Goal: Find specific page/section: Find specific page/section

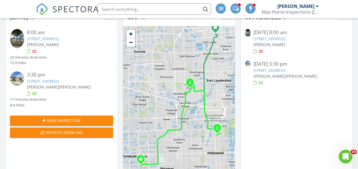
scroll to position [57, 0]
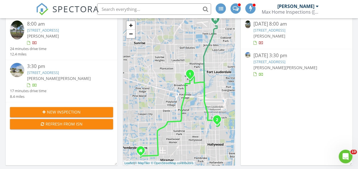
click at [59, 72] on link "242 SW 9th St, Dania Beach, FL 33004" at bounding box center [43, 72] width 32 height 5
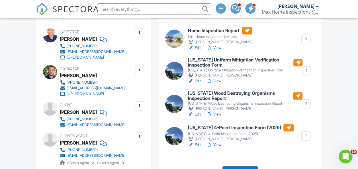
click at [220, 80] on link "View" at bounding box center [213, 81] width 15 height 6
drag, startPoint x: 213, startPoint y: 144, endPoint x: 218, endPoint y: 142, distance: 5.5
click at [214, 144] on link "View" at bounding box center [213, 145] width 15 height 6
click at [219, 143] on link "View" at bounding box center [213, 145] width 15 height 6
click at [219, 145] on link "View" at bounding box center [213, 145] width 15 height 6
